Goal: Task Accomplishment & Management: Complete application form

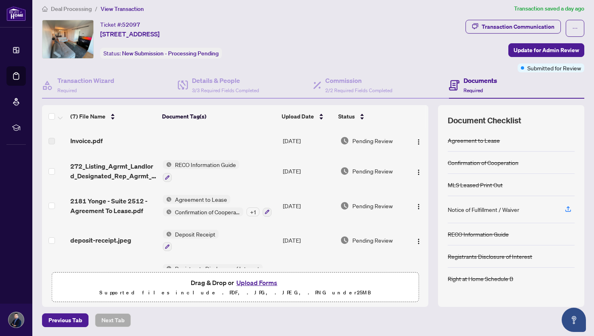
scroll to position [5, 0]
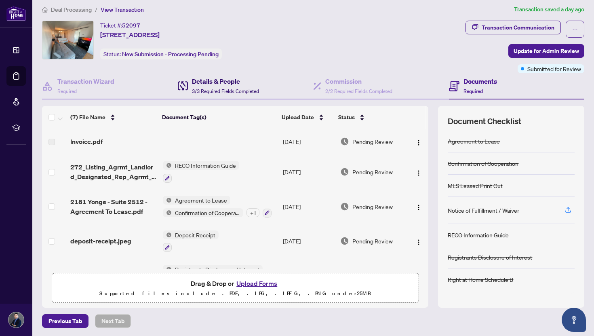
click at [200, 80] on h4 "Details & People" at bounding box center [225, 81] width 67 height 10
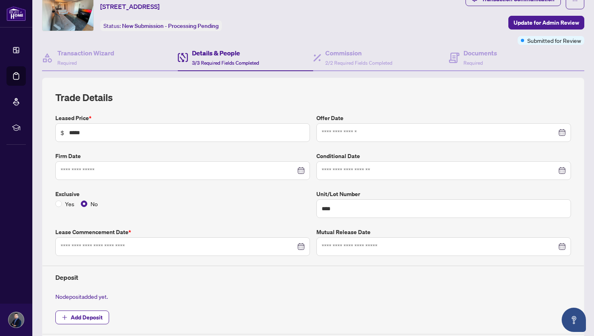
type input "**********"
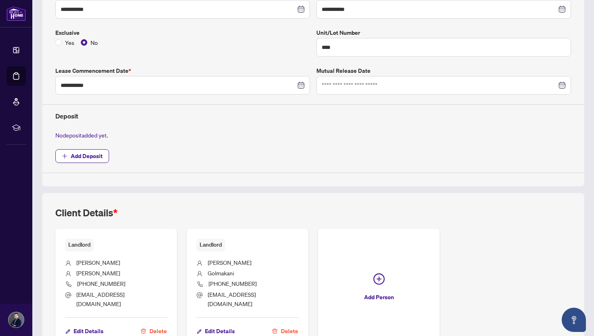
scroll to position [216, 0]
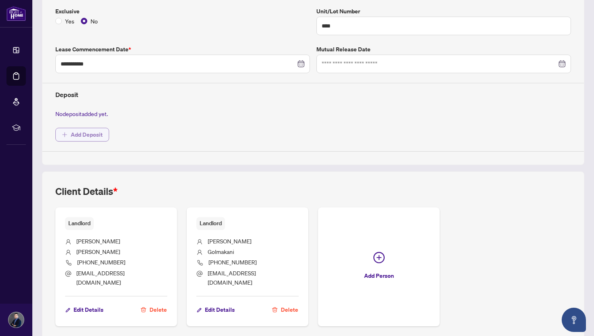
click at [90, 133] on span "Add Deposit" at bounding box center [87, 134] width 32 height 13
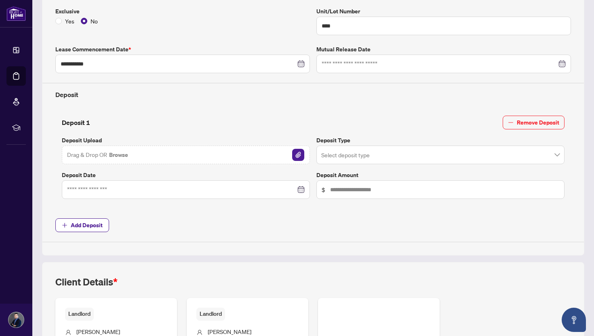
click at [119, 155] on button "Browse" at bounding box center [118, 154] width 21 height 10
click at [437, 160] on input "search" at bounding box center [436, 156] width 231 height 18
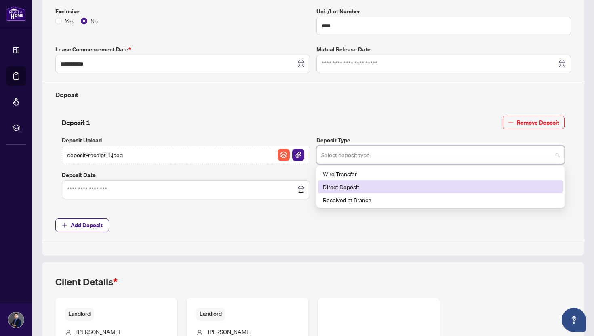
click at [411, 186] on div "Direct Deposit" at bounding box center [440, 186] width 235 height 9
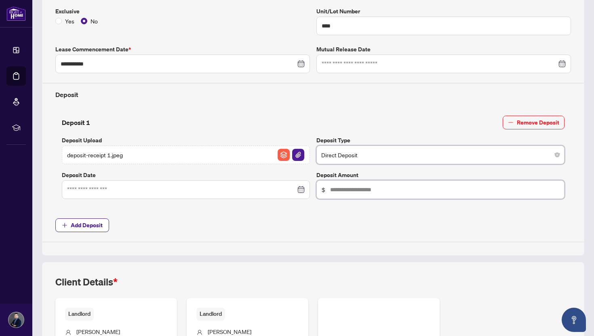
click at [342, 190] on input "text" at bounding box center [444, 189] width 229 height 9
type input "*****"
click at [111, 187] on input at bounding box center [181, 189] width 229 height 9
click at [255, 191] on input at bounding box center [181, 189] width 229 height 9
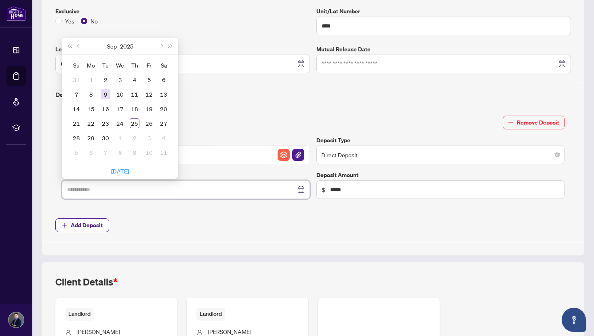
type input "**********"
click at [104, 92] on div "9" at bounding box center [106, 94] width 10 height 10
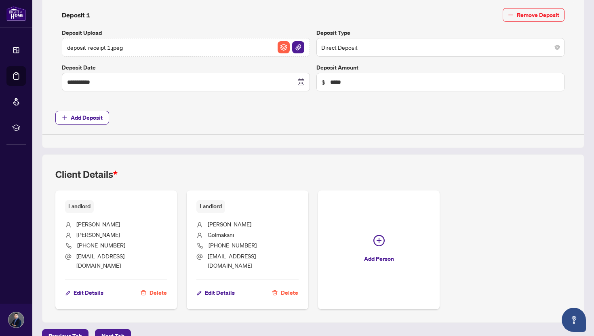
scroll to position [331, 0]
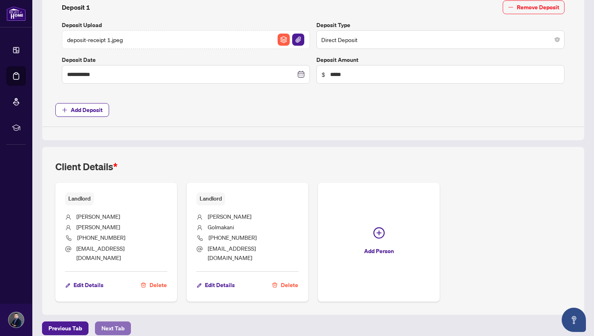
click at [118, 321] on span "Next Tab" at bounding box center [112, 327] width 23 height 13
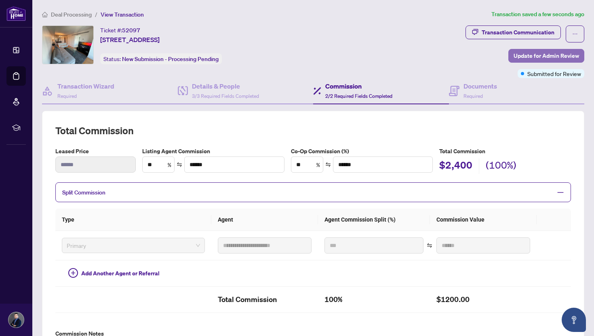
click at [554, 56] on span "Update for Admin Review" at bounding box center [545, 55] width 65 height 13
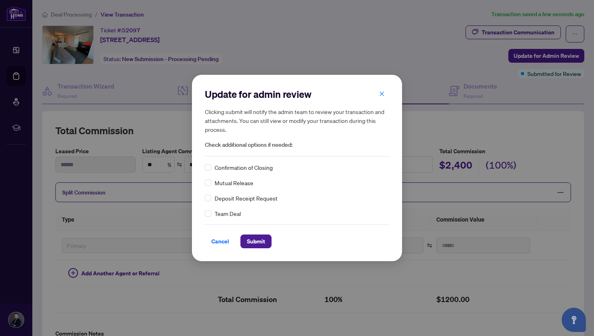
click at [238, 200] on span "Deposit Receipt Request" at bounding box center [245, 197] width 63 height 9
click at [260, 243] on span "Submit" at bounding box center [256, 241] width 18 height 13
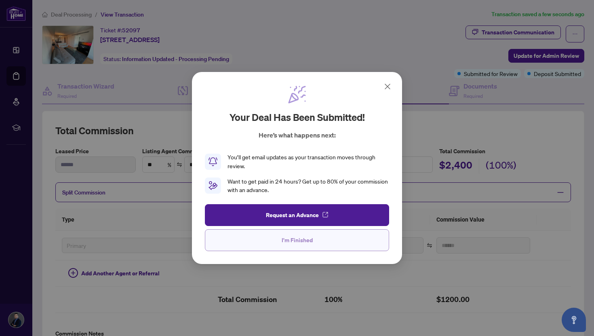
click at [288, 239] on span "I'm Finished" at bounding box center [296, 239] width 31 height 13
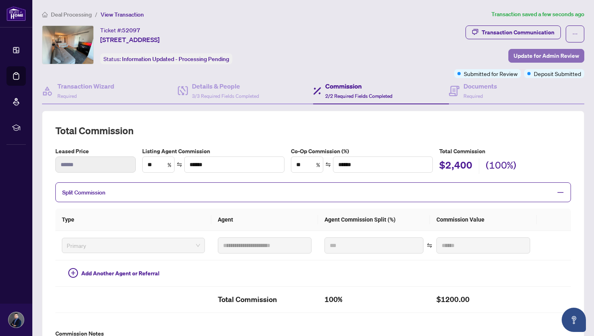
click at [545, 51] on span "Update for Admin Review" at bounding box center [545, 55] width 65 height 13
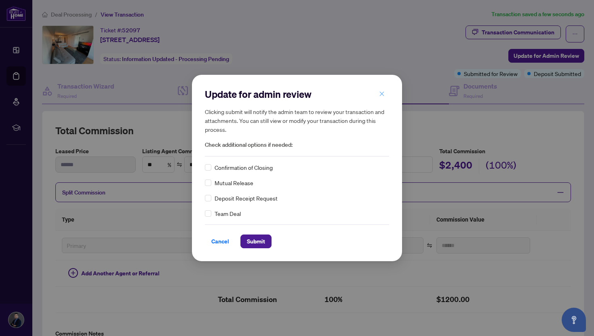
click at [383, 93] on icon "close" at bounding box center [382, 94] width 6 height 6
